Goal: Find specific page/section: Find specific page/section

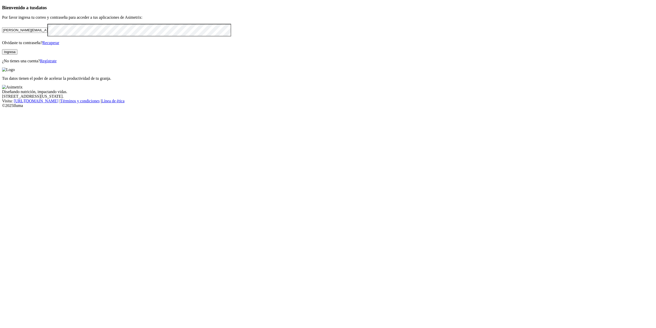
click at [17, 55] on button "Ingresa" at bounding box center [9, 51] width 15 height 5
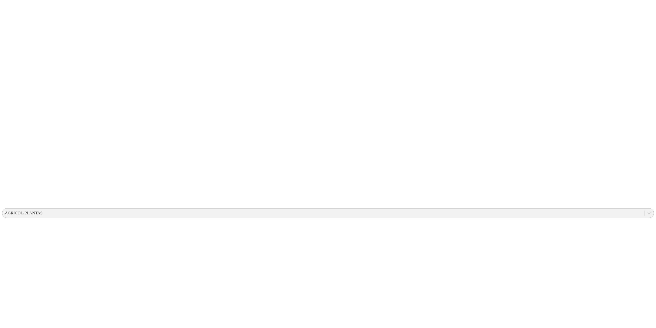
click at [43, 211] on div "AGRICOL-PLANTAS" at bounding box center [24, 213] width 38 height 5
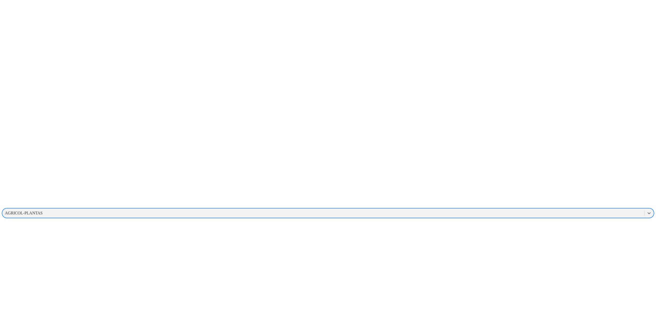
drag, startPoint x: 539, startPoint y: 8, endPoint x: 573, endPoint y: 11, distance: 33.5
click at [43, 211] on div "AGRICOL-PLANTAS" at bounding box center [24, 213] width 38 height 5
click at [569, 209] on div "AGRICOL-PLANTAS" at bounding box center [323, 213] width 642 height 8
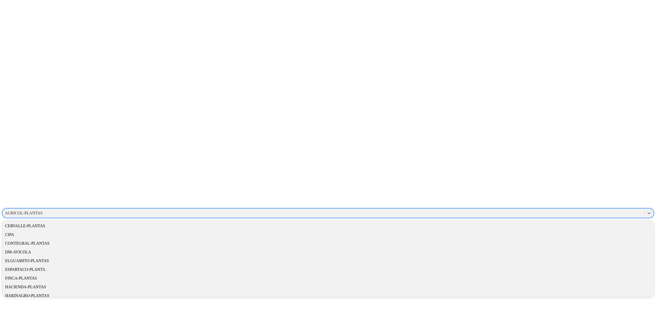
scroll to position [103, 0]
